Goal: Transaction & Acquisition: Book appointment/travel/reservation

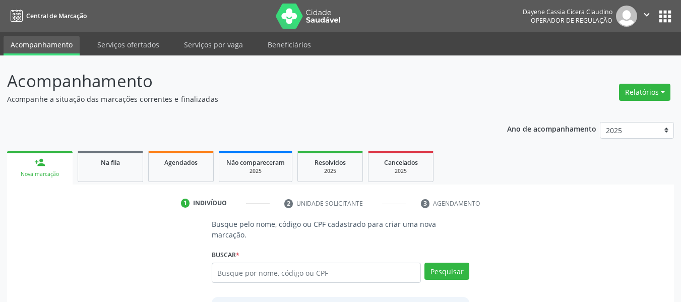
scroll to position [114, 0]
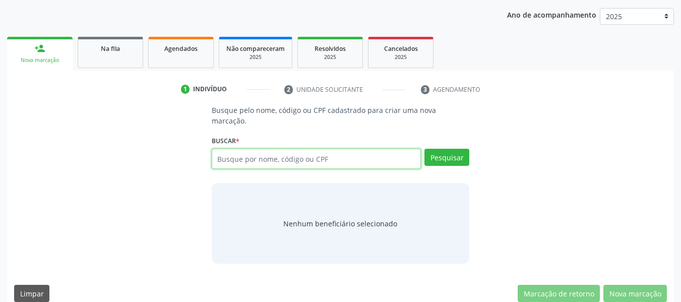
click at [274, 149] on input "text" at bounding box center [317, 159] width 210 height 20
paste input "14382596890"
type input "14382596890"
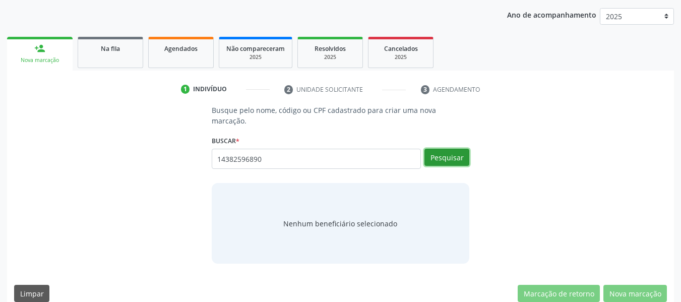
click at [453, 149] on button "Pesquisar" at bounding box center [446, 157] width 45 height 17
type input "14382596890"
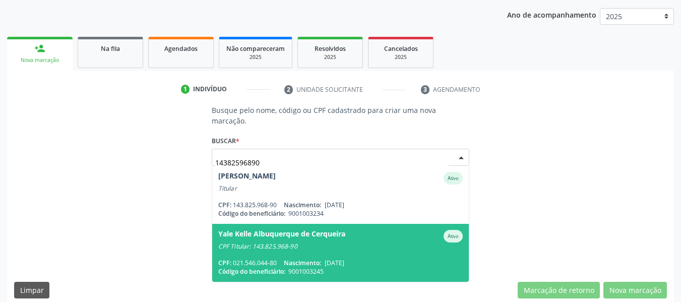
click at [271, 242] on div "CPF Titular: 143.825.968-90" at bounding box center [340, 246] width 245 height 8
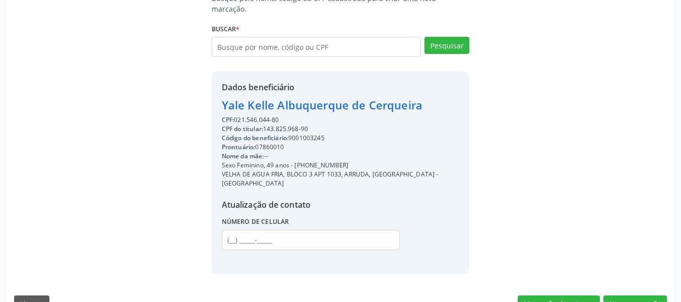
scroll to position [230, 0]
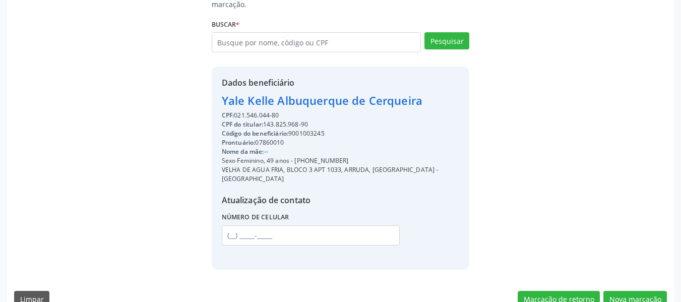
drag, startPoint x: 295, startPoint y: 150, endPoint x: 360, endPoint y: 150, distance: 65.0
click at [360, 156] on div "Sexo Feminino, 49 anos - [PHONE_NUMBER]" at bounding box center [341, 160] width 238 height 9
copy div "[PHONE_NUMBER]"
click at [243, 225] on input "text" at bounding box center [311, 235] width 178 height 20
paste input "[PHONE_NUMBER]"
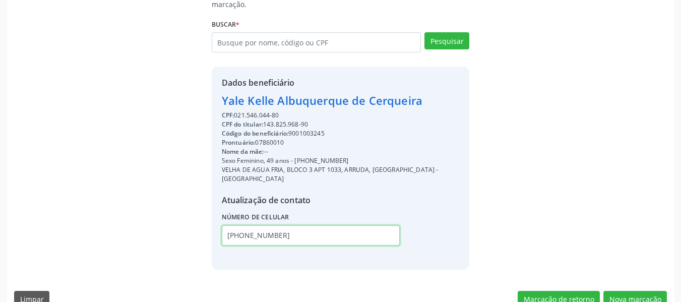
type input "[PHONE_NUMBER]"
click at [634, 291] on button "Nova marcação" at bounding box center [635, 299] width 64 height 17
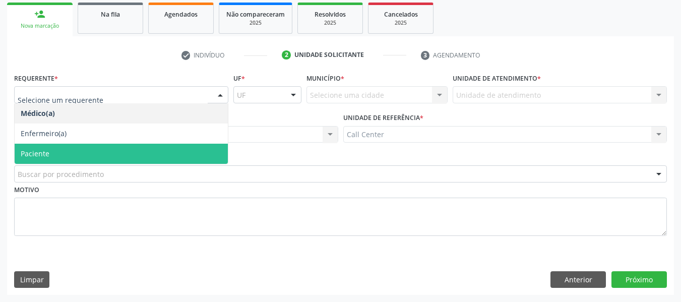
drag, startPoint x: 82, startPoint y: 153, endPoint x: 82, endPoint y: 180, distance: 27.7
click at [82, 155] on span "Paciente" at bounding box center [121, 154] width 213 height 20
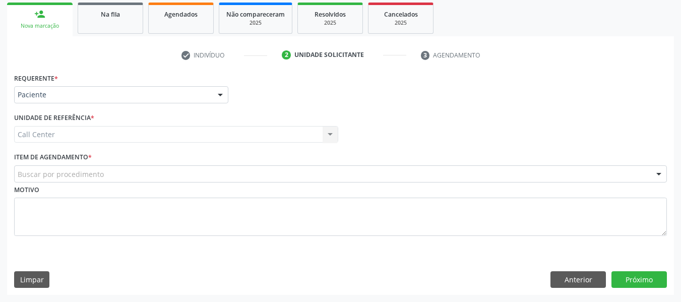
drag, startPoint x: 82, startPoint y: 180, endPoint x: 84, endPoint y: 174, distance: 6.4
click at [82, 179] on div "Buscar por procedimento" at bounding box center [340, 173] width 653 height 17
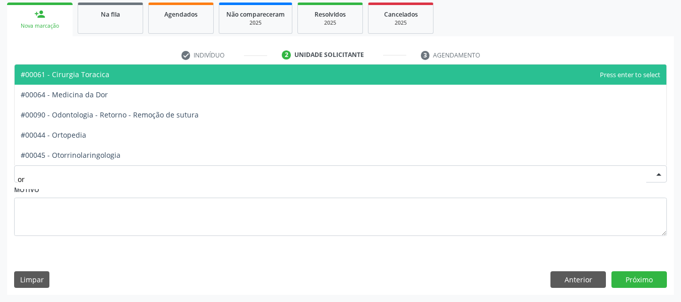
type input "ort"
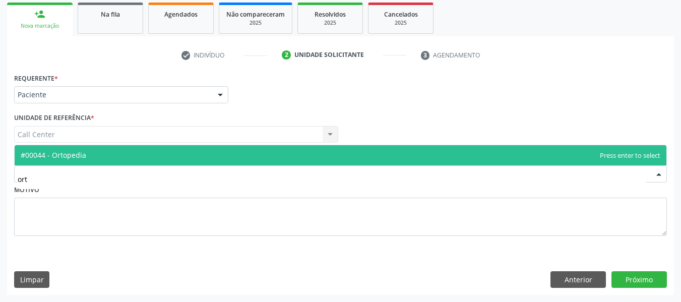
drag, startPoint x: 106, startPoint y: 156, endPoint x: 231, endPoint y: 189, distance: 129.6
click at [108, 156] on span "#00044 - Ortopedia" at bounding box center [341, 155] width 652 height 20
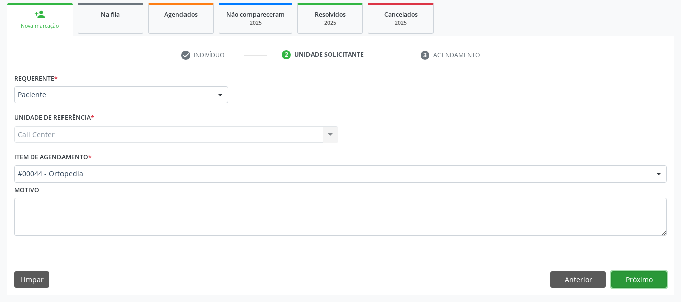
click at [628, 279] on button "Próximo" at bounding box center [638, 279] width 55 height 17
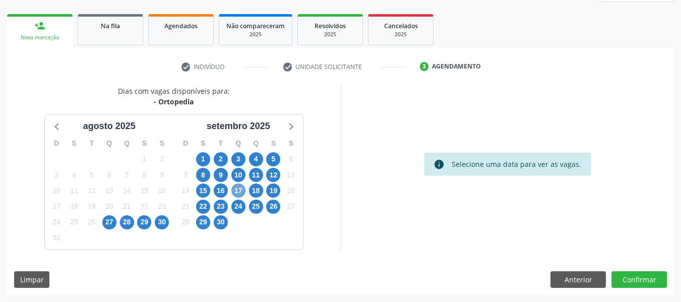
click at [236, 186] on span "17" at bounding box center [238, 190] width 14 height 14
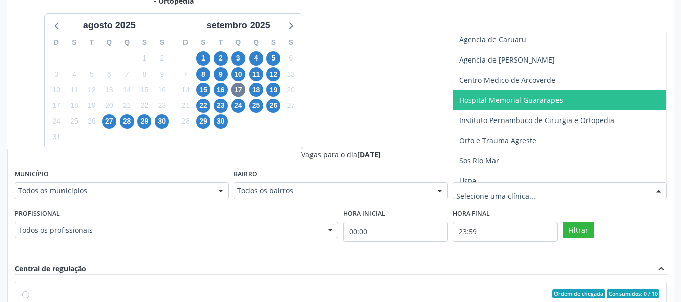
scroll to position [31, 0]
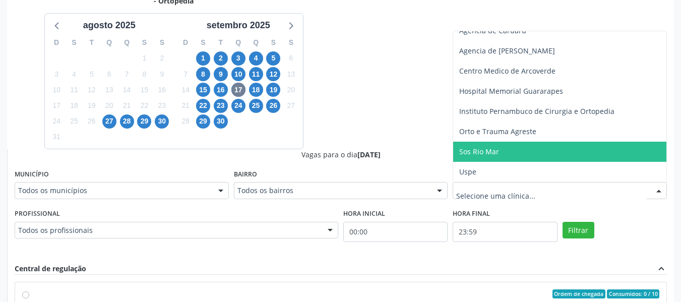
drag, startPoint x: 511, startPoint y: 156, endPoint x: 549, endPoint y: 206, distance: 63.2
click at [510, 156] on span "Sos Rio Mar" at bounding box center [559, 152] width 213 height 20
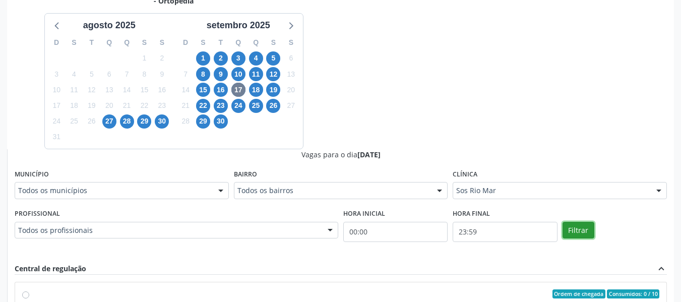
click at [578, 227] on button "Filtrar" at bounding box center [579, 230] width 32 height 17
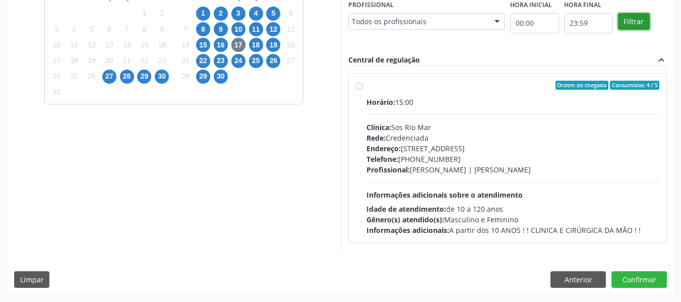
scroll to position [446, 0]
click at [366, 156] on div "Telefone: [PHONE_NUMBER]" at bounding box center [512, 159] width 293 height 11
click at [356, 90] on input "Ordem de chegada Consumidos: 4 / 5 Horário: 15:00 Clínica: Sos Rio Mar Rede: Cr…" at bounding box center [359, 85] width 7 height 9
radio input "true"
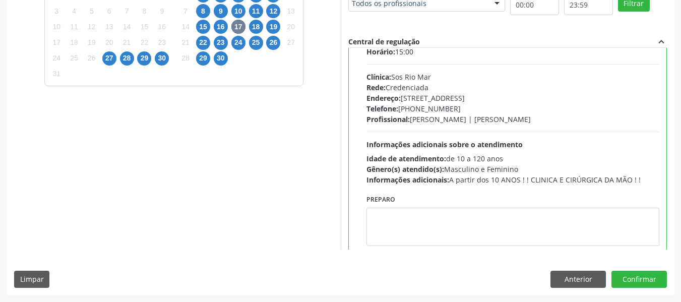
scroll to position [50, 0]
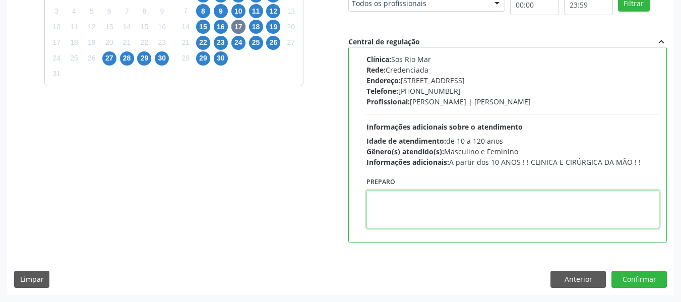
click at [366, 212] on textarea at bounding box center [512, 209] width 293 height 38
paste textarea "[PHONE_NUMBER]"
type textarea "[PHONE_NUMBER]"
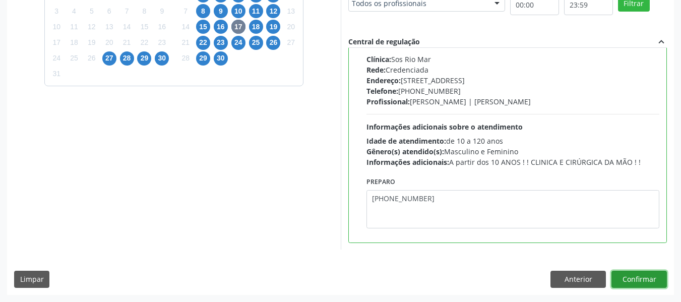
click at [643, 288] on button "Confirmar" at bounding box center [638, 279] width 55 height 17
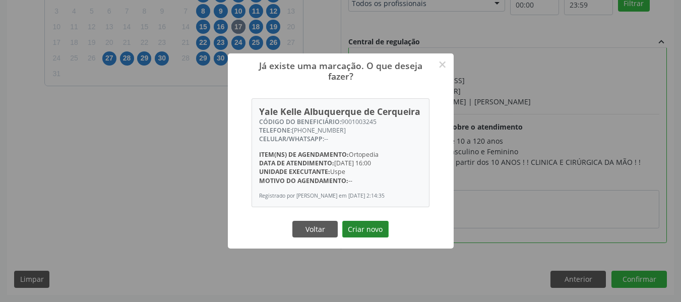
click at [367, 233] on button "Criar novo" at bounding box center [365, 229] width 46 height 17
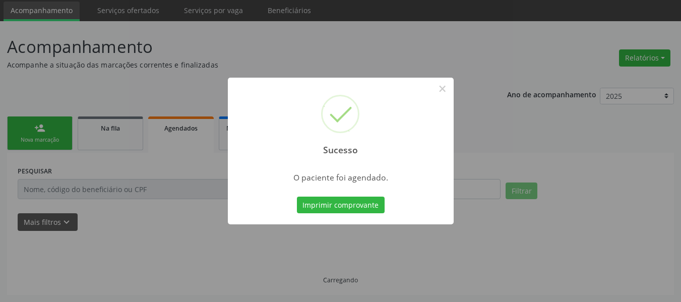
scroll to position [34, 0]
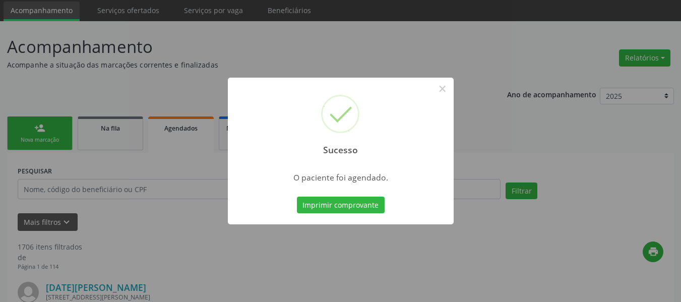
drag, startPoint x: 365, startPoint y: 216, endPoint x: 367, endPoint y: 204, distance: 12.2
click at [365, 214] on div "Sucesso × O paciente foi agendado. Imprimir comprovante Cancel" at bounding box center [341, 151] width 226 height 147
click at [367, 203] on button "Imprimir comprovante" at bounding box center [341, 205] width 88 height 17
